Goal: Task Accomplishment & Management: Manage account settings

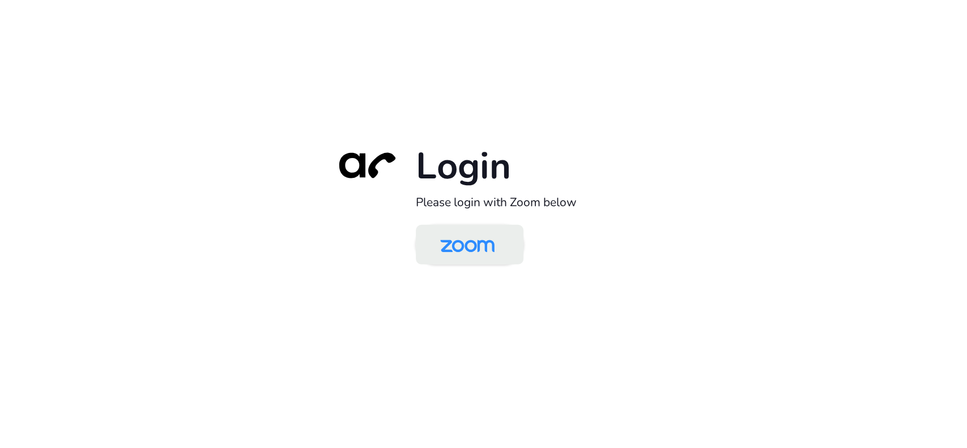
click at [458, 237] on img at bounding box center [467, 245] width 78 height 37
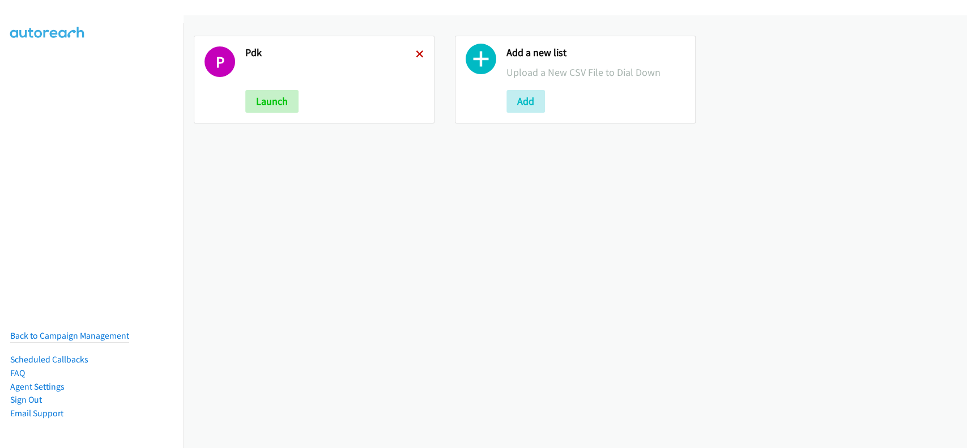
click at [417, 53] on icon at bounding box center [420, 55] width 8 height 8
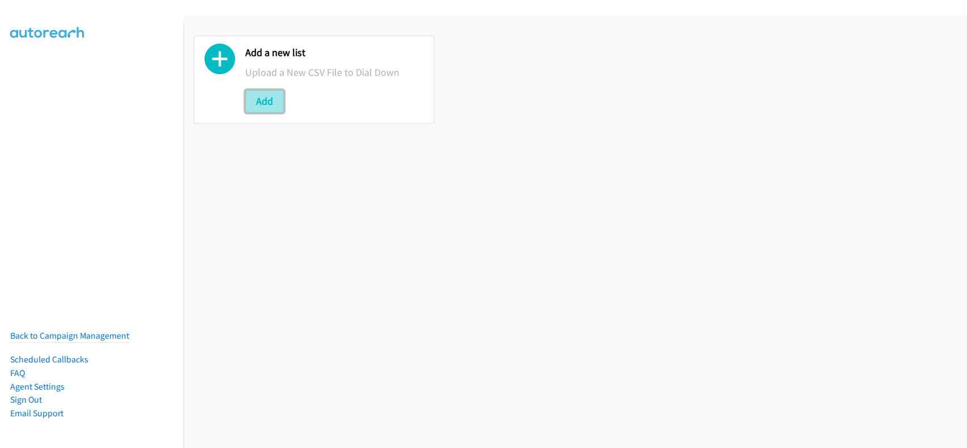
click at [281, 105] on button "Add" at bounding box center [264, 101] width 39 height 23
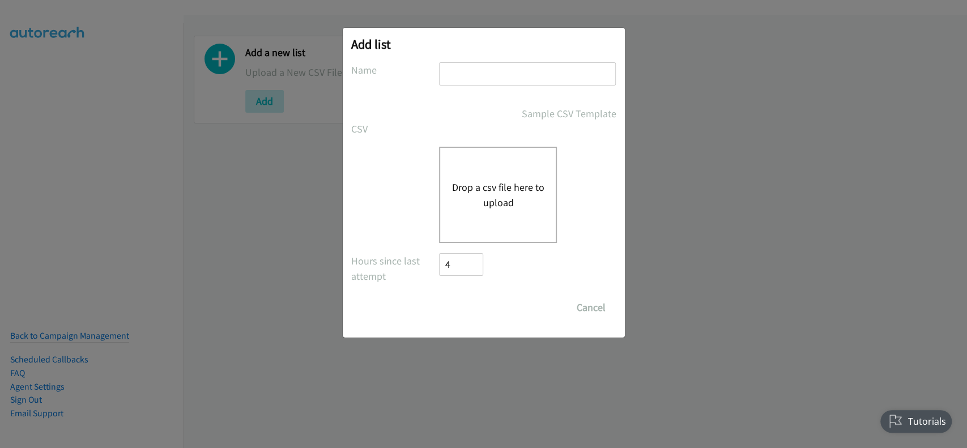
click at [479, 61] on div "Add list No phone fields were returned for that Report or List View Please uplo…" at bounding box center [484, 183] width 282 height 310
click at [481, 69] on input "text" at bounding box center [527, 73] width 177 height 23
type input "Splunk"
click at [491, 182] on button "Drop a csv file here to upload" at bounding box center [498, 195] width 93 height 31
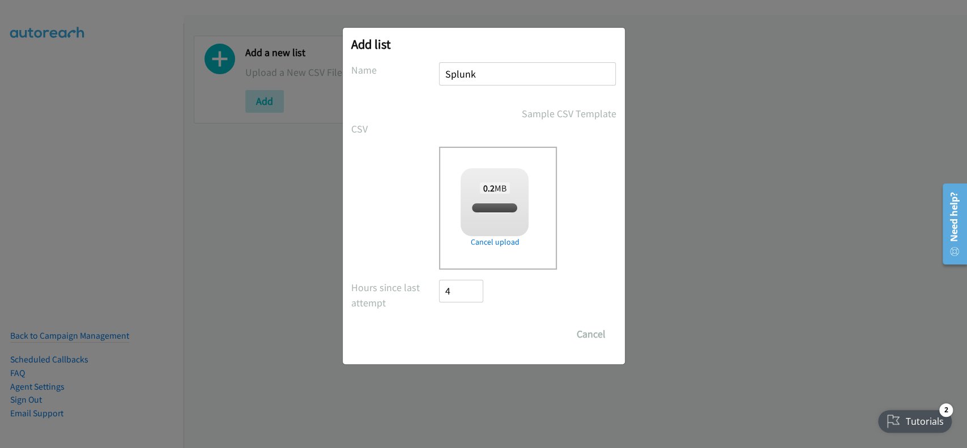
checkbox input "true"
click at [487, 333] on input "Save List" at bounding box center [469, 334] width 59 height 23
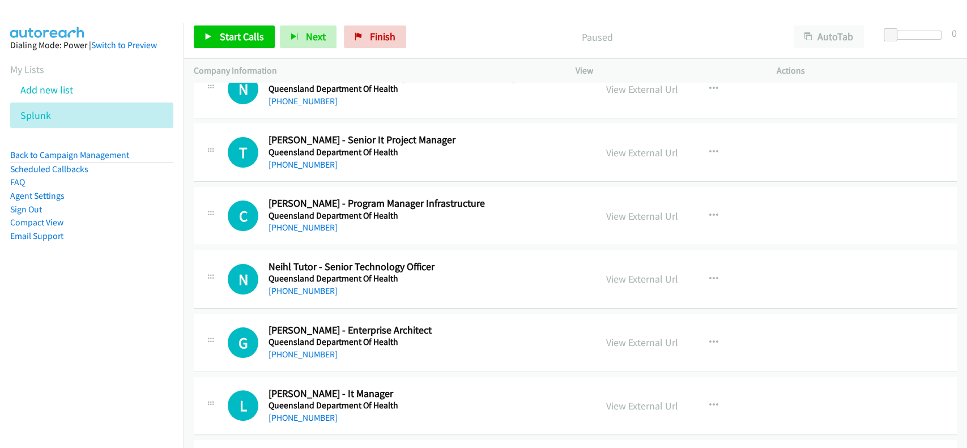
scroll to position [75, 0]
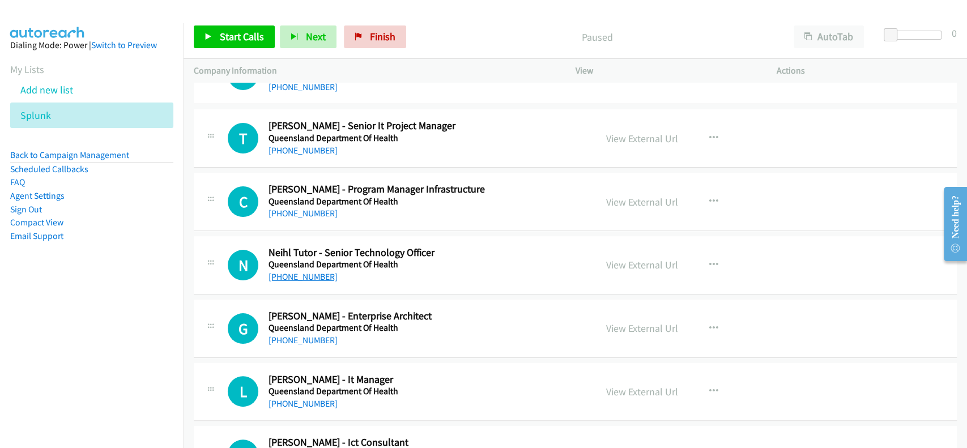
click at [297, 279] on link "[PHONE_NUMBER]" at bounding box center [303, 276] width 69 height 11
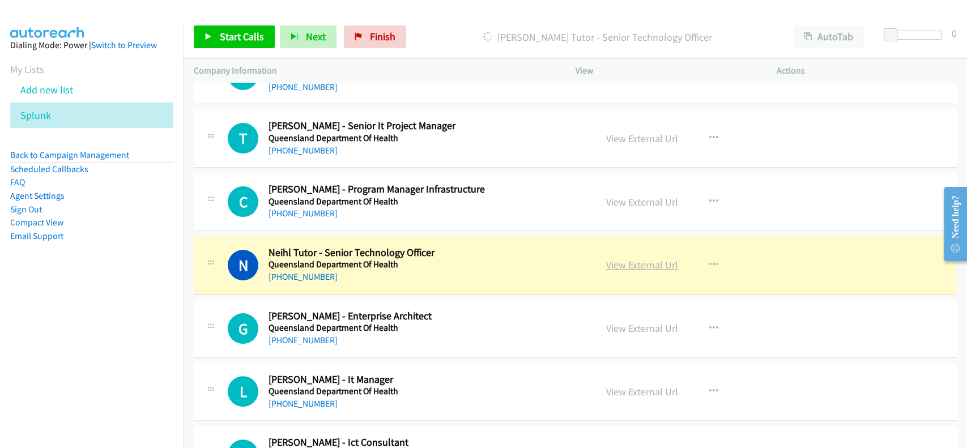
click at [633, 269] on link "View External Url" at bounding box center [642, 264] width 72 height 13
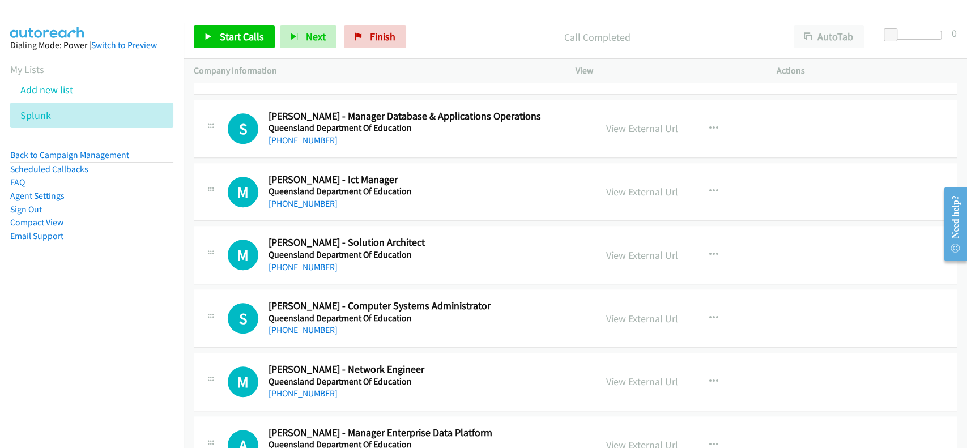
scroll to position [604, 0]
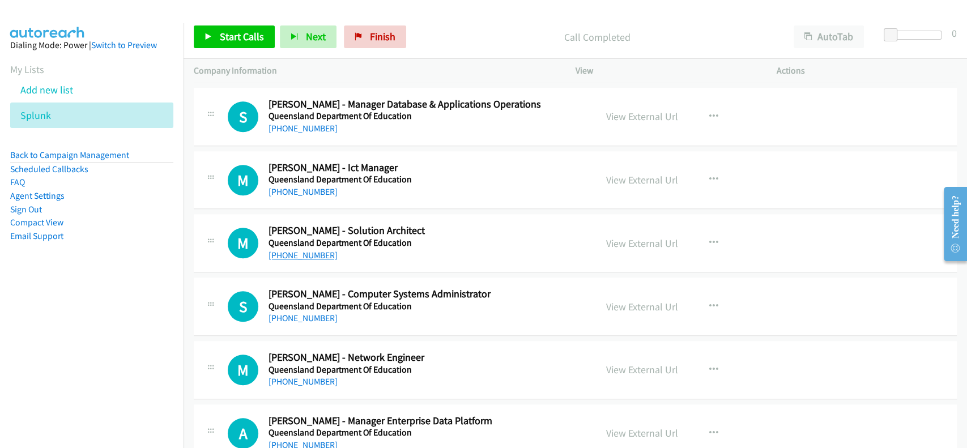
click at [301, 250] on link "[PHONE_NUMBER]" at bounding box center [303, 255] width 69 height 11
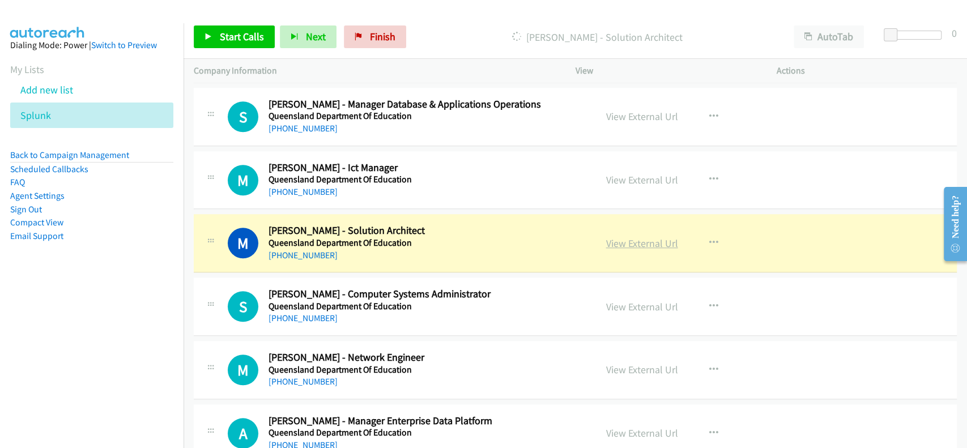
click at [632, 237] on link "View External Url" at bounding box center [642, 243] width 72 height 13
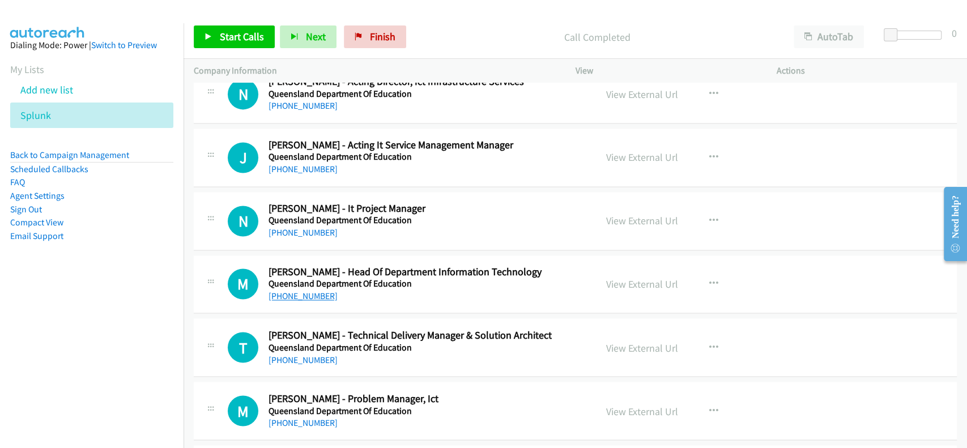
scroll to position [1208, 0]
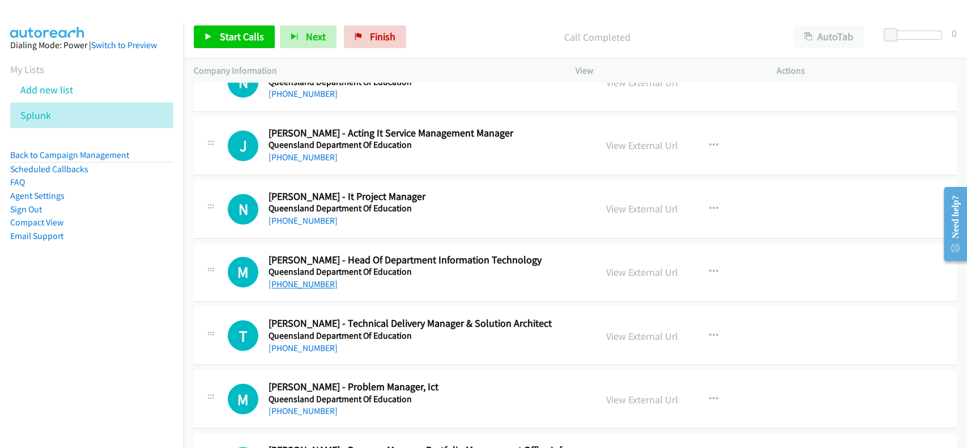
click at [297, 283] on link "[PHONE_NUMBER]" at bounding box center [303, 284] width 69 height 11
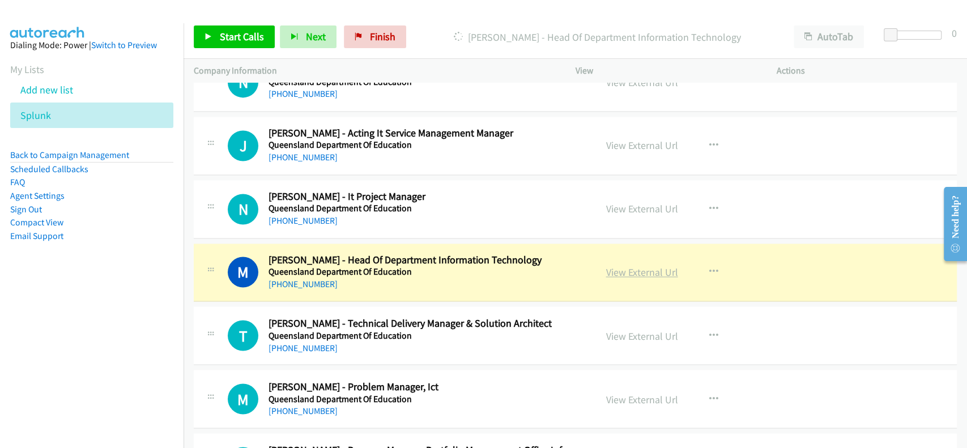
click at [621, 269] on link "View External Url" at bounding box center [642, 272] width 72 height 13
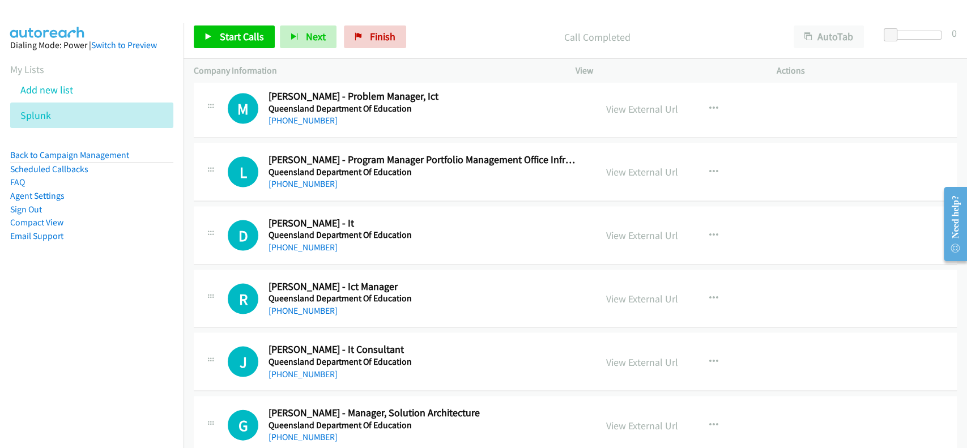
scroll to position [1510, 0]
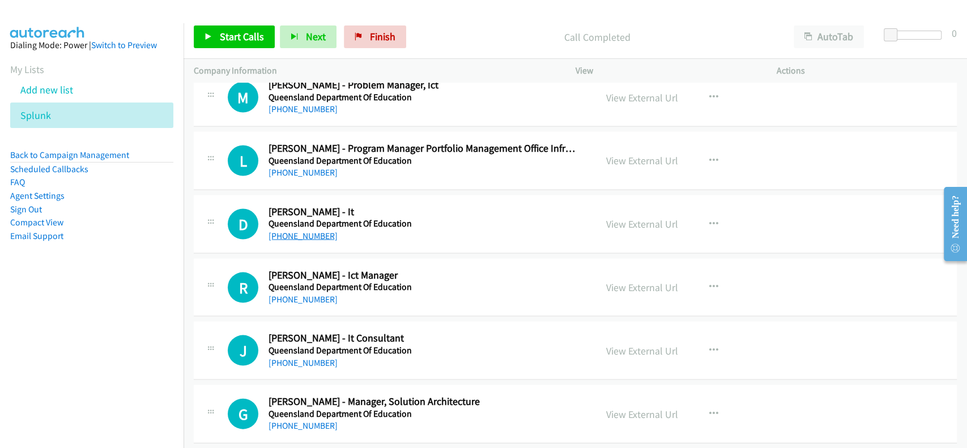
click at [295, 236] on link "[PHONE_NUMBER]" at bounding box center [303, 235] width 69 height 11
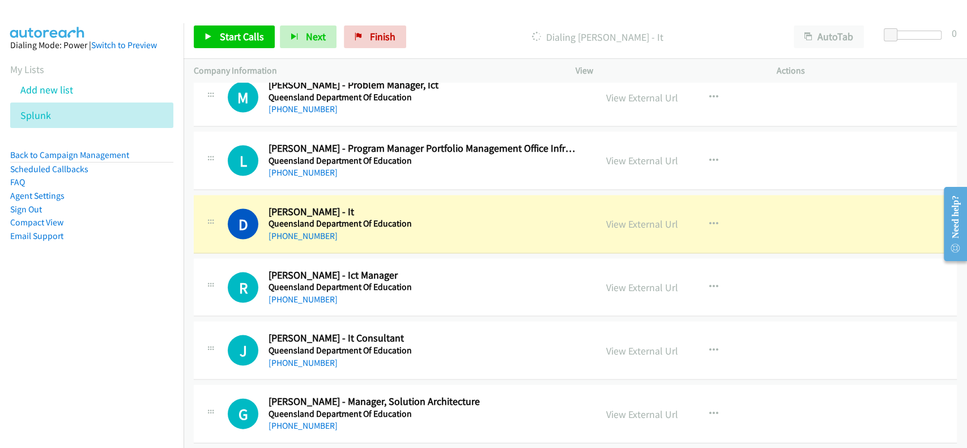
click at [627, 218] on link "View External Url" at bounding box center [642, 223] width 72 height 13
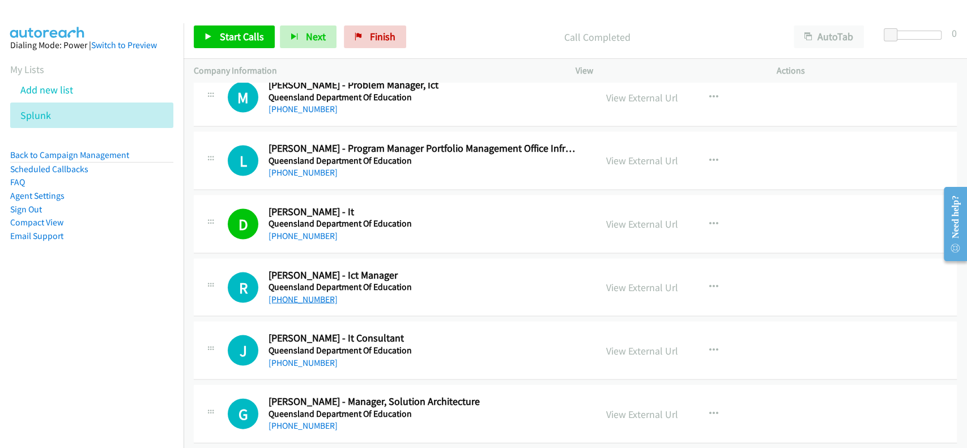
click at [285, 298] on link "[PHONE_NUMBER]" at bounding box center [303, 298] width 69 height 11
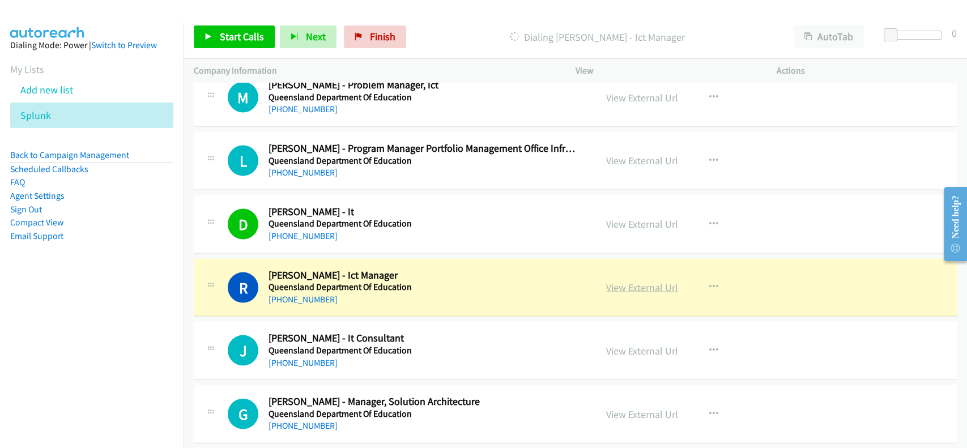
click at [637, 285] on link "View External Url" at bounding box center [642, 286] width 72 height 13
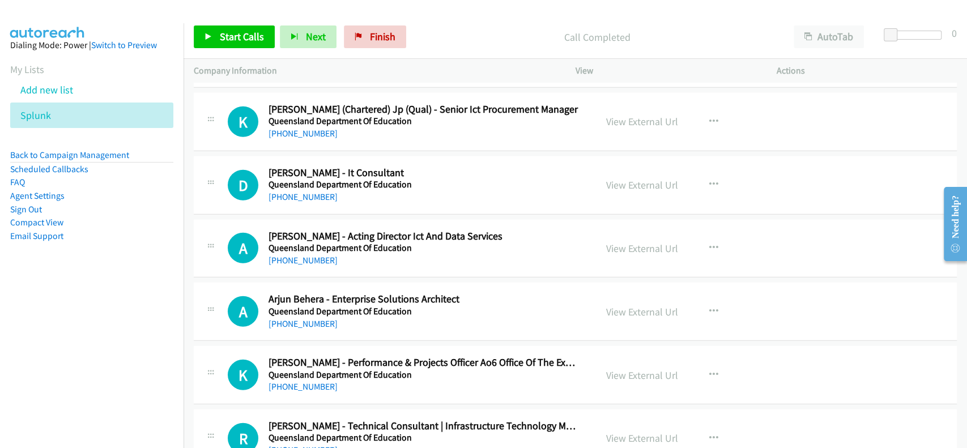
scroll to position [1964, 0]
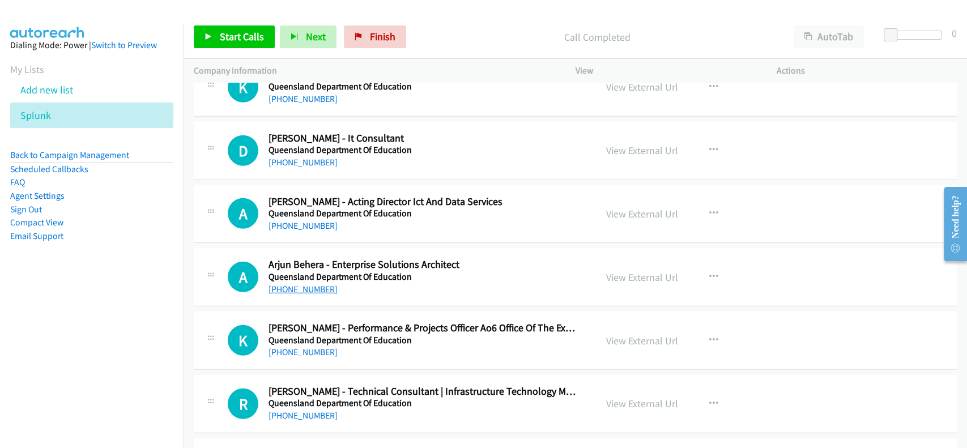
click at [303, 287] on link "[PHONE_NUMBER]" at bounding box center [303, 289] width 69 height 11
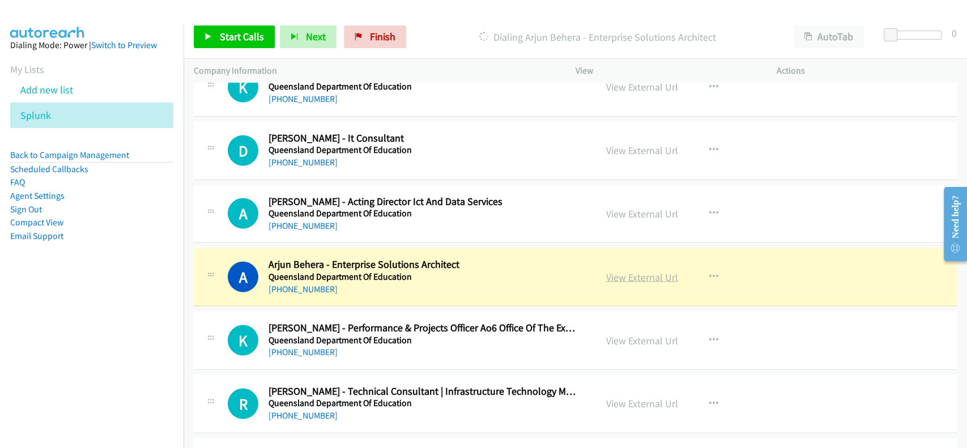
click at [632, 271] on link "View External Url" at bounding box center [642, 277] width 72 height 13
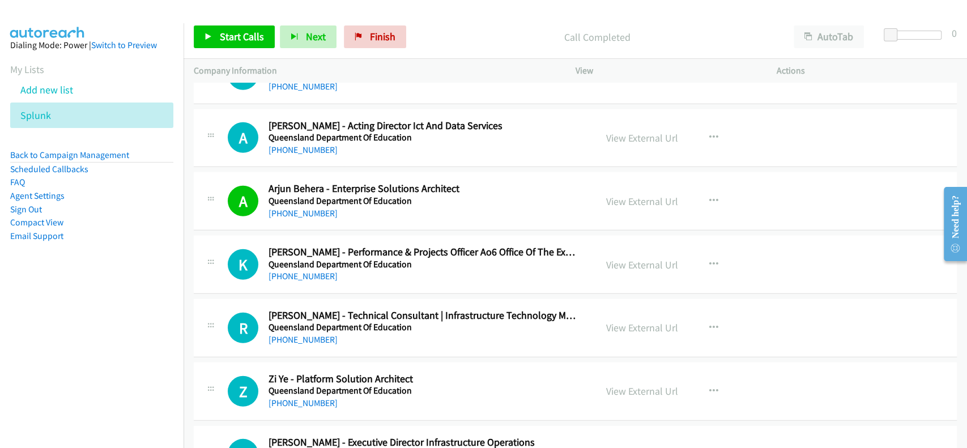
scroll to position [2115, 0]
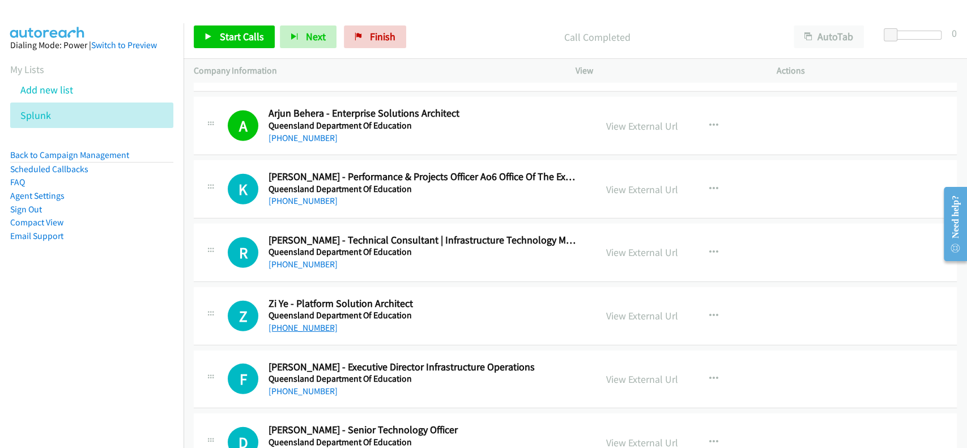
click at [310, 330] on link "[PHONE_NUMBER]" at bounding box center [303, 327] width 69 height 11
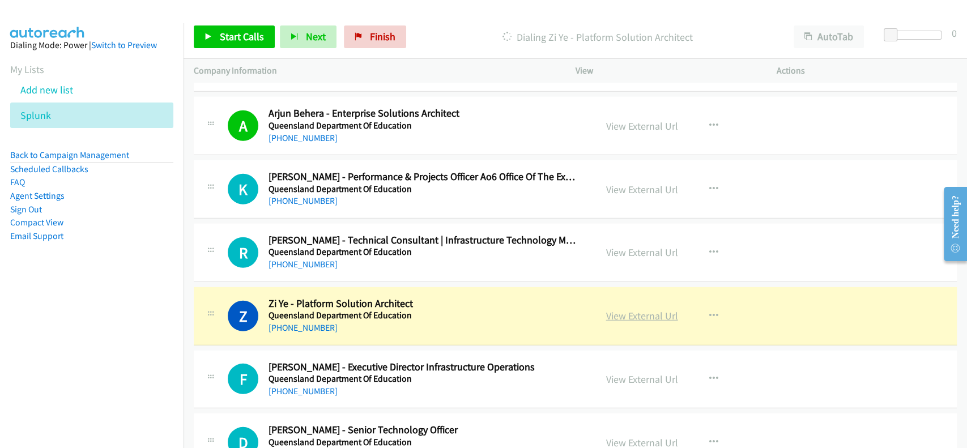
click at [612, 314] on link "View External Url" at bounding box center [642, 315] width 72 height 13
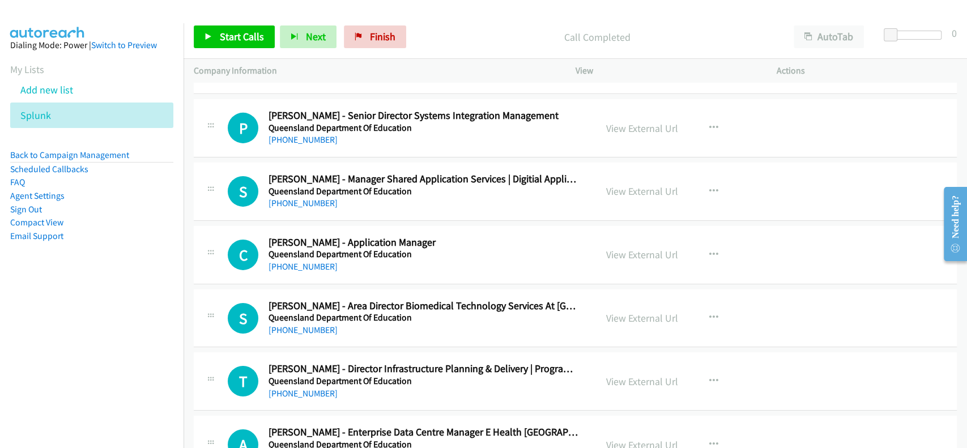
scroll to position [2568, 0]
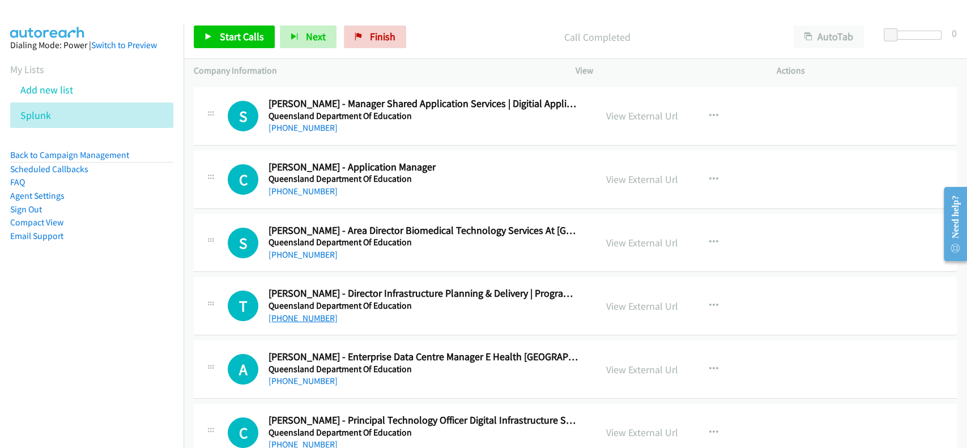
click at [289, 315] on link "[PHONE_NUMBER]" at bounding box center [303, 318] width 69 height 11
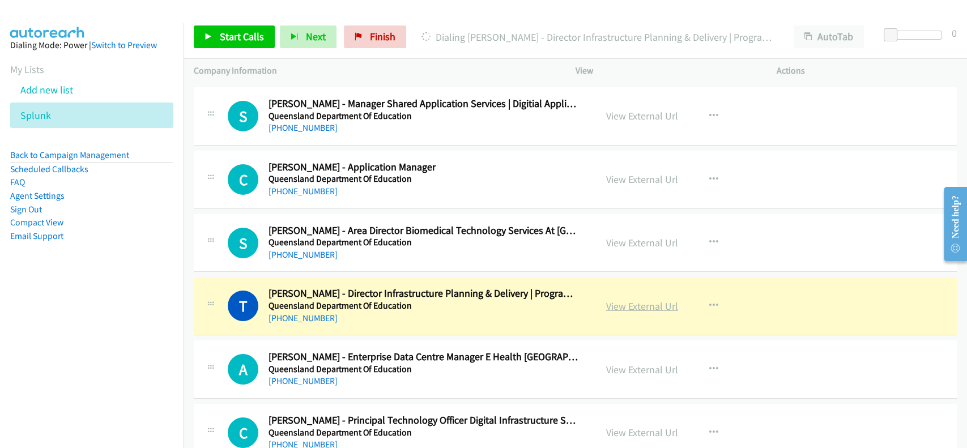
click at [645, 304] on link "View External Url" at bounding box center [642, 306] width 72 height 13
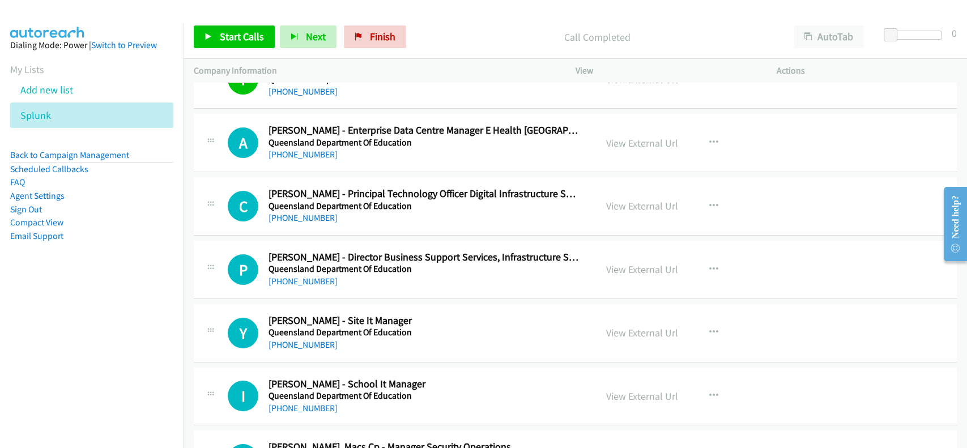
scroll to position [2870, 0]
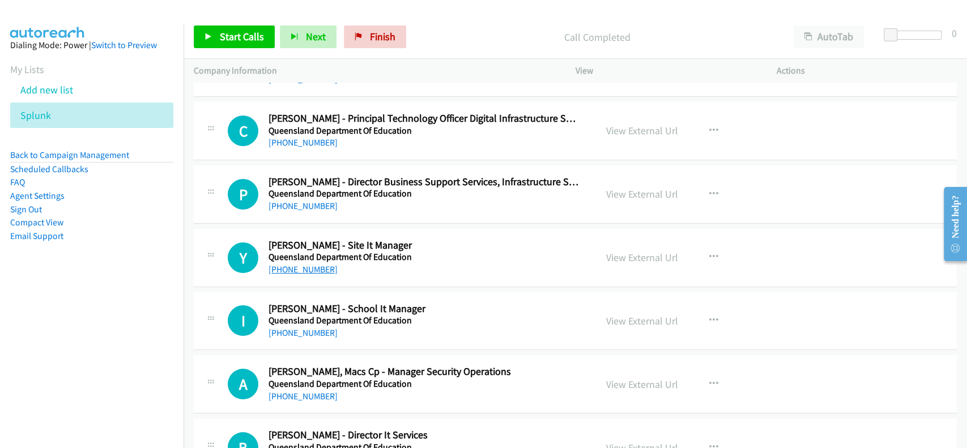
click at [306, 264] on link "[PHONE_NUMBER]" at bounding box center [303, 269] width 69 height 11
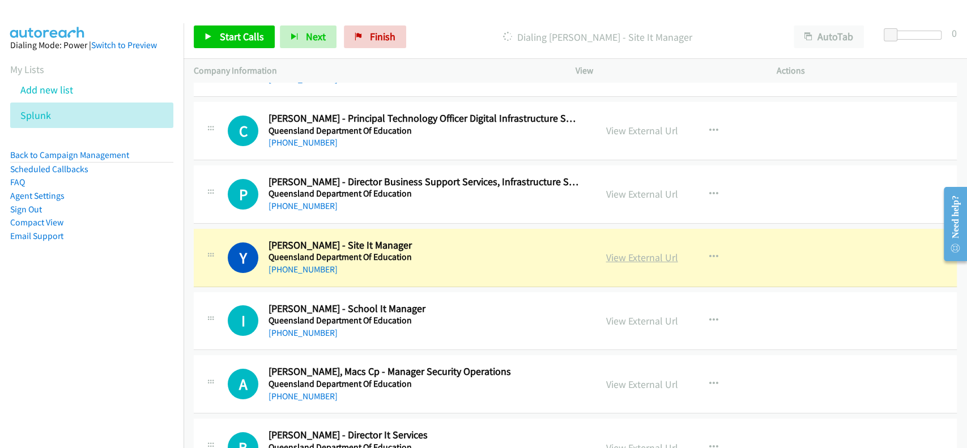
click at [640, 252] on link "View External Url" at bounding box center [642, 257] width 72 height 13
